Goal: Find specific page/section: Find specific page/section

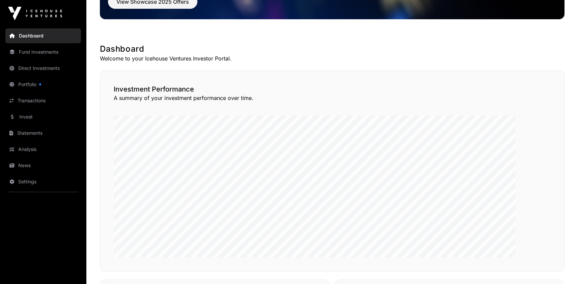
scroll to position [96, 0]
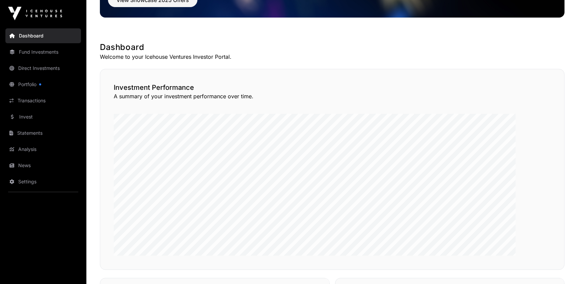
click at [36, 76] on link "Direct Investments" at bounding box center [43, 68] width 76 height 15
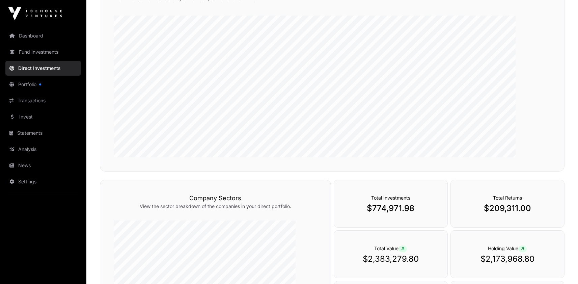
scroll to position [89, 0]
click at [50, 43] on link "Dashboard" at bounding box center [43, 35] width 76 height 15
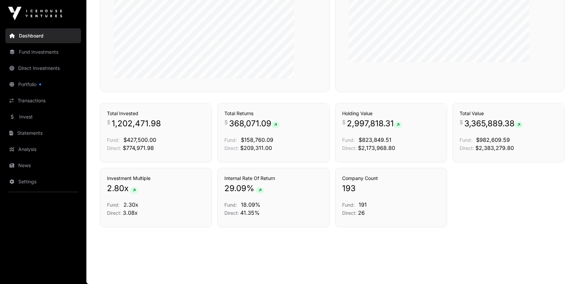
scroll to position [556, 0]
click at [54, 59] on link "Fund Investments" at bounding box center [43, 52] width 76 height 15
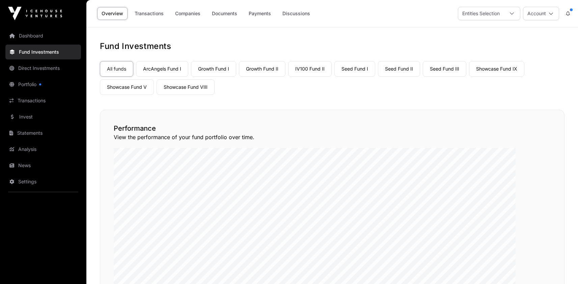
click at [168, 16] on link "Transactions" at bounding box center [149, 13] width 38 height 13
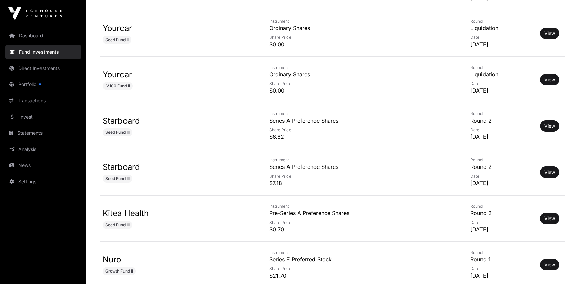
scroll to position [899, 0]
